Goal: Task Accomplishment & Management: Manage account settings

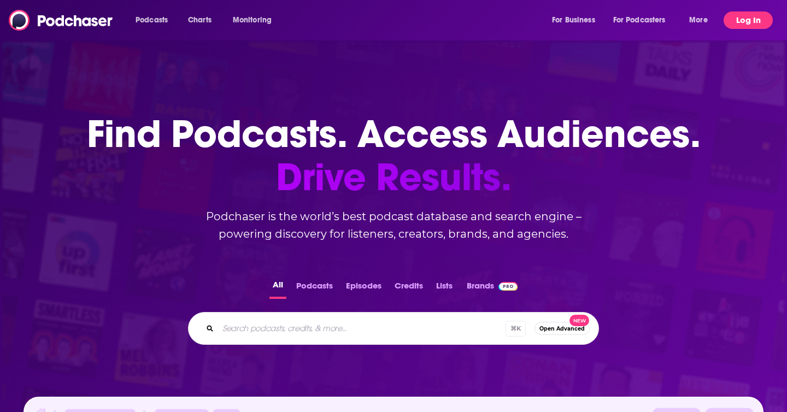
click at [753, 20] on button "Log In" at bounding box center [748, 19] width 49 height 17
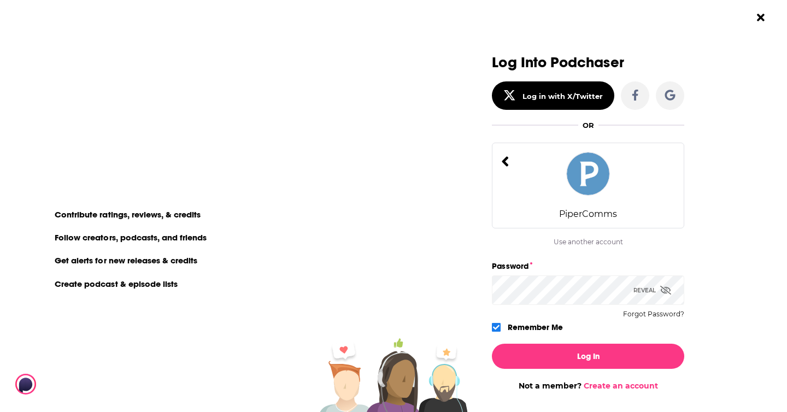
click at [596, 199] on div "PiperComms" at bounding box center [588, 186] width 192 height 86
click at [572, 311] on div "Log Into Podchaser Log in with X/Twitter OR PiperComms Use another account Pipe…" at bounding box center [588, 195] width 192 height 280
click at [642, 291] on div "Reveal" at bounding box center [652, 290] width 38 height 30
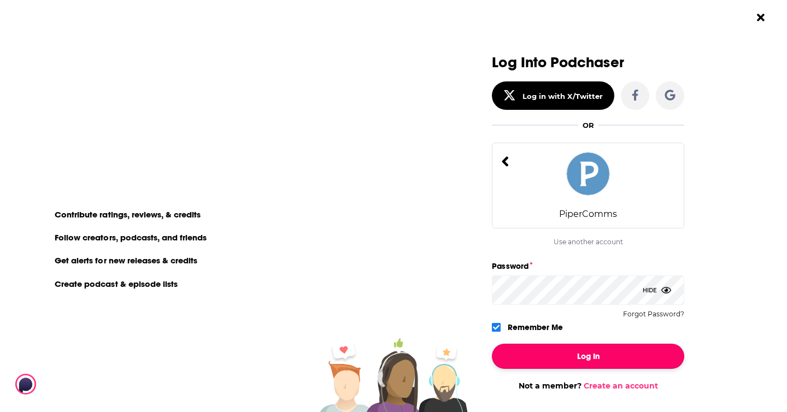
click at [603, 359] on button "Log In" at bounding box center [588, 356] width 192 height 25
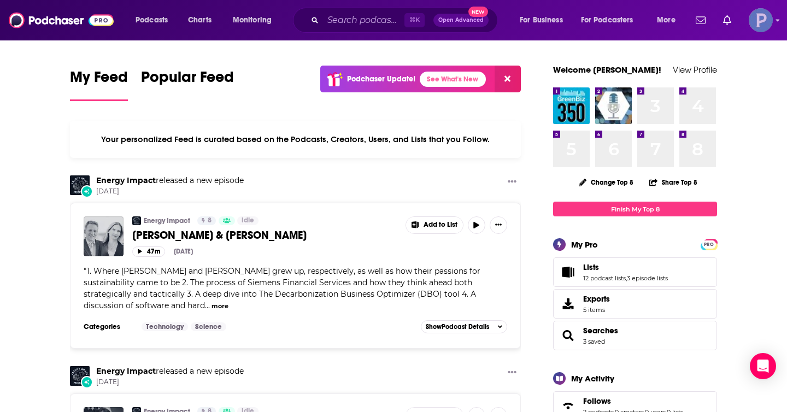
click at [756, 15] on img "Logged in as PiperComms" at bounding box center [761, 20] width 24 height 24
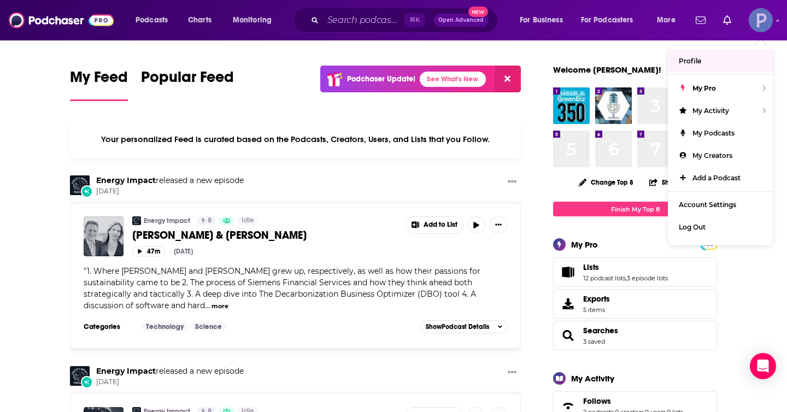
click at [713, 67] on link "Profile" at bounding box center [720, 61] width 105 height 22
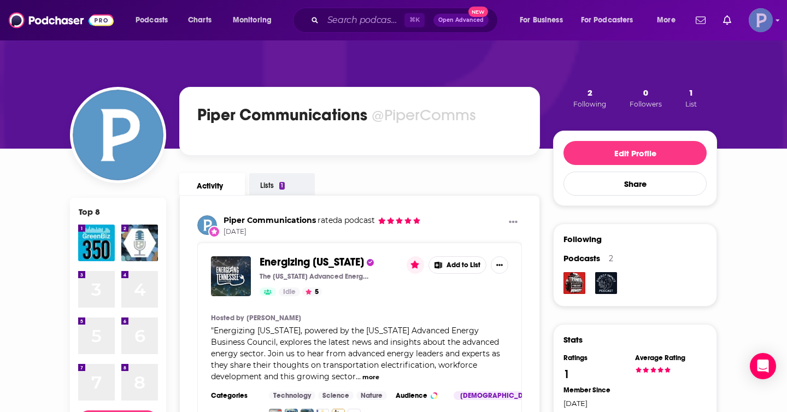
click at [759, 19] on img "Logged in as PiperComms" at bounding box center [761, 20] width 24 height 24
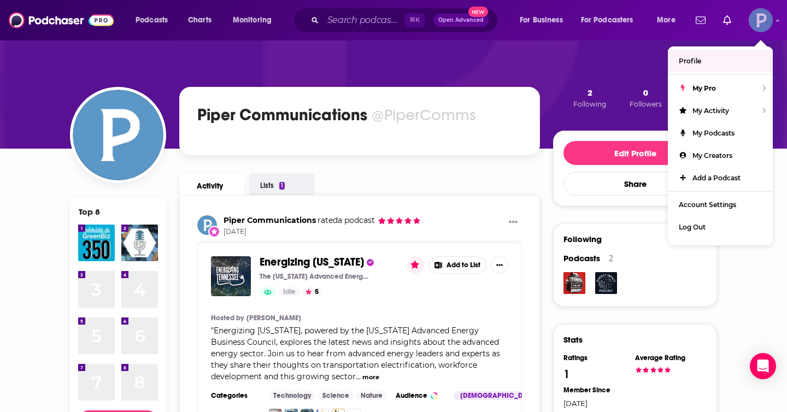
click at [707, 60] on link "Profile" at bounding box center [720, 61] width 105 height 22
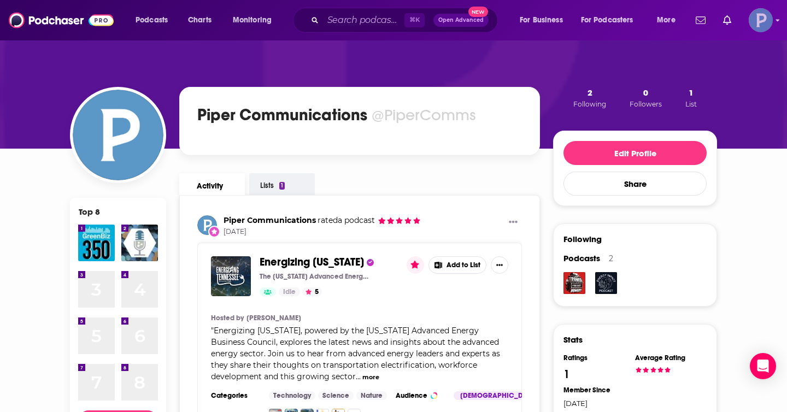
click at [760, 25] on img "Logged in as PiperComms" at bounding box center [761, 20] width 24 height 24
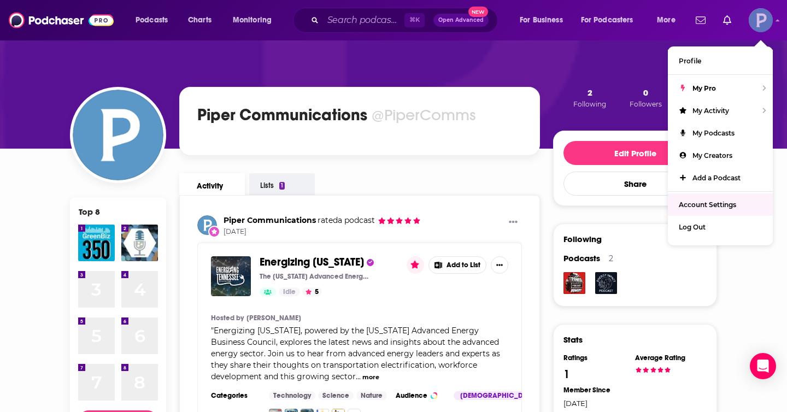
click at [721, 198] on link "Account Settings" at bounding box center [720, 204] width 105 height 22
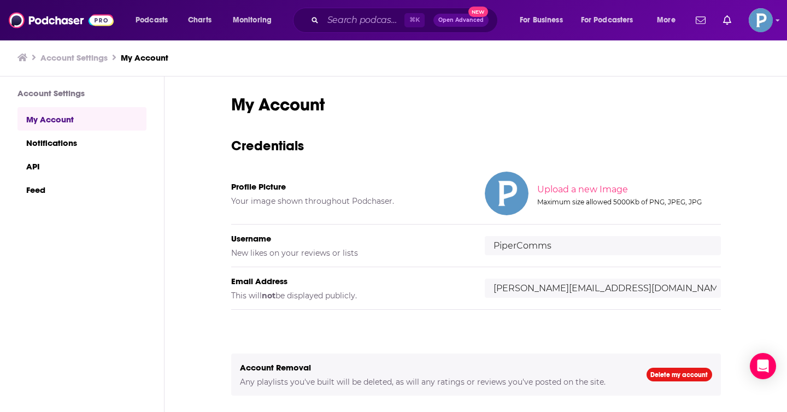
scroll to position [35, 0]
